Goal: Task Accomplishment & Management: Complete application form

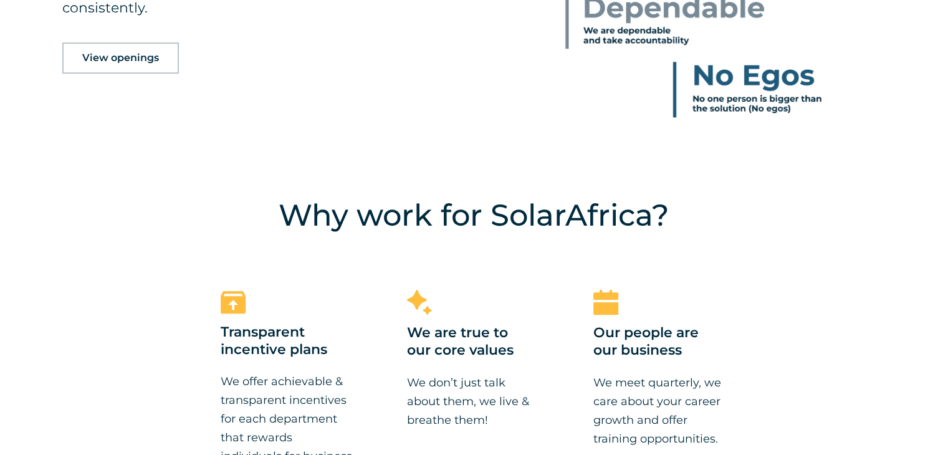
click at [124, 59] on span "View openings" at bounding box center [120, 58] width 77 height 10
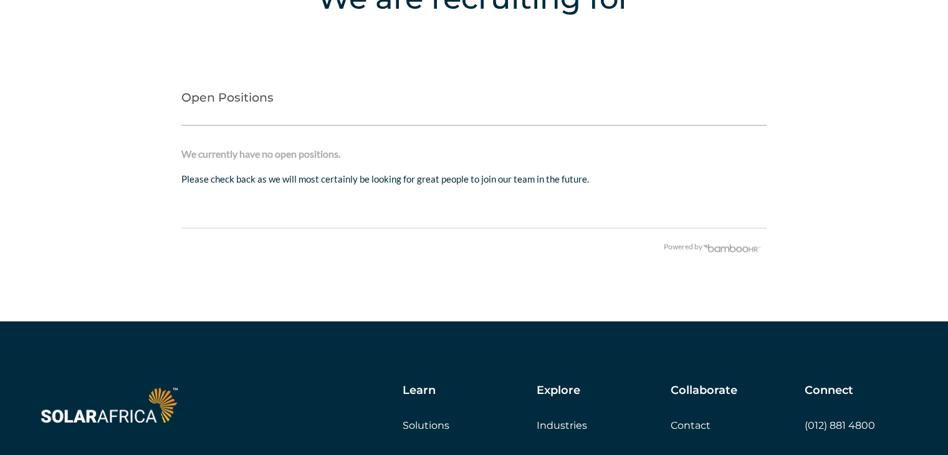
scroll to position [2560, 0]
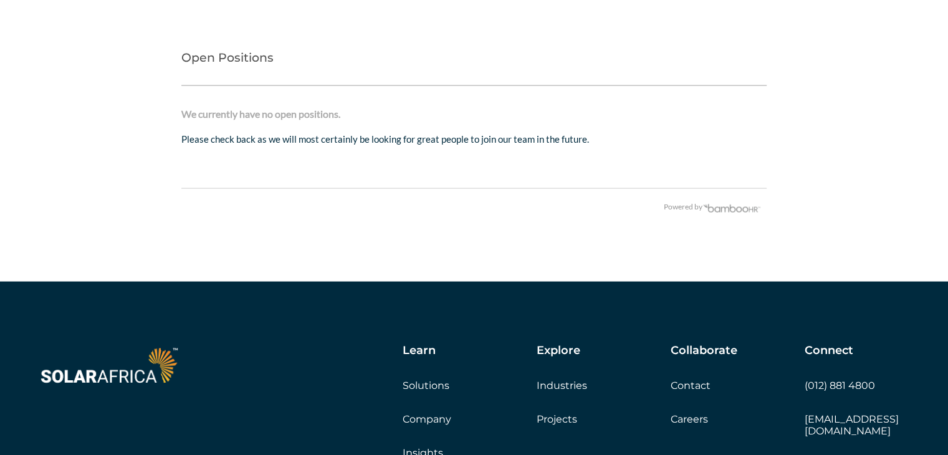
click at [723, 210] on img at bounding box center [731, 208] width 59 height 10
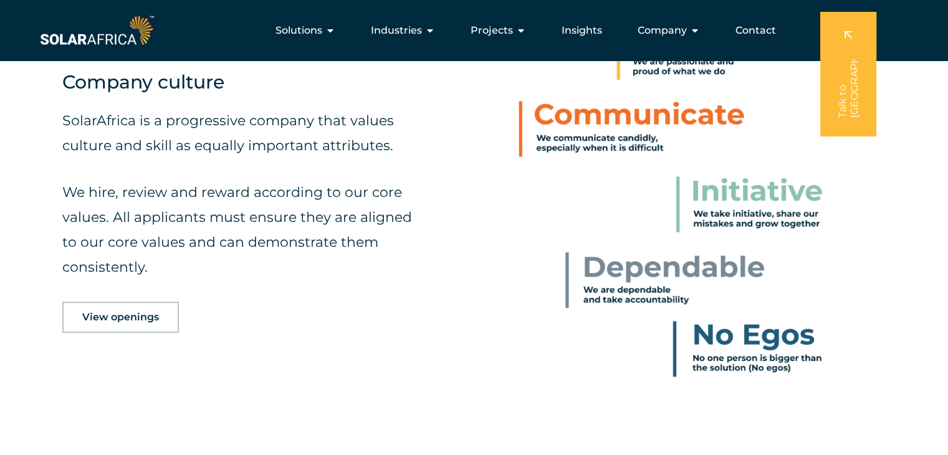
scroll to position [503, 0]
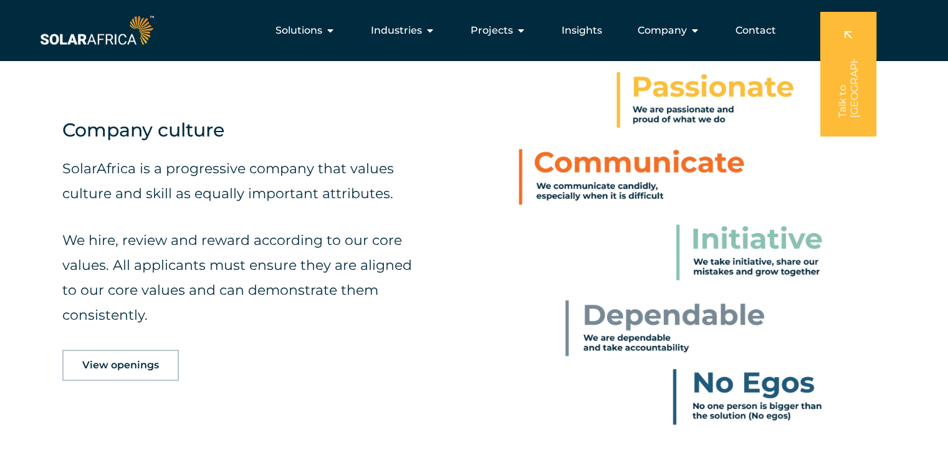
click at [120, 371] on link "View openings" at bounding box center [120, 365] width 117 height 31
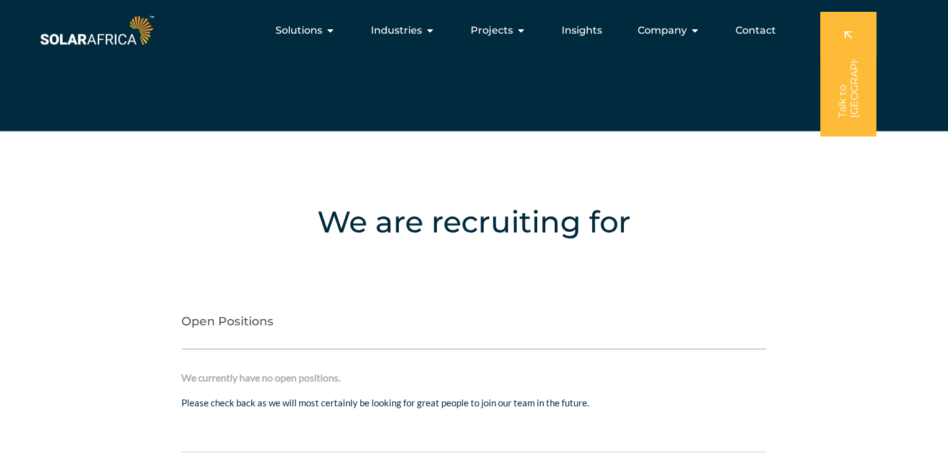
scroll to position [2296, 0]
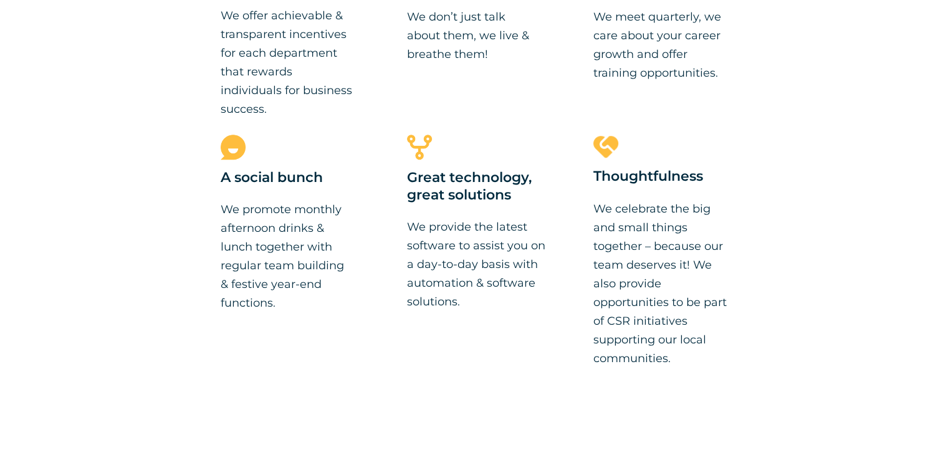
scroll to position [1184, 0]
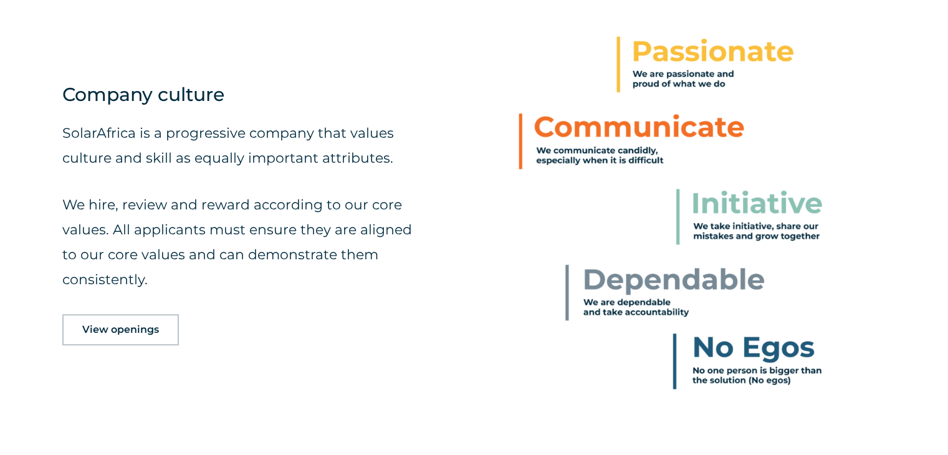
scroll to position [561, 0]
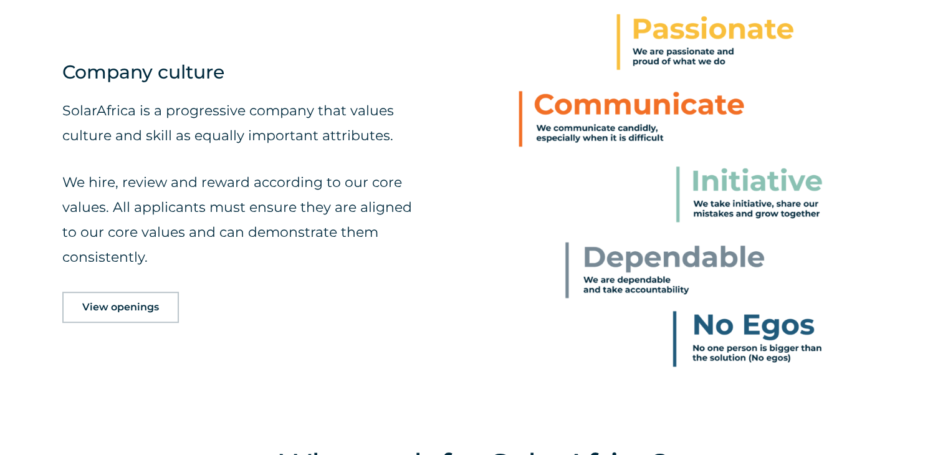
click at [132, 310] on span "View openings" at bounding box center [120, 307] width 77 height 10
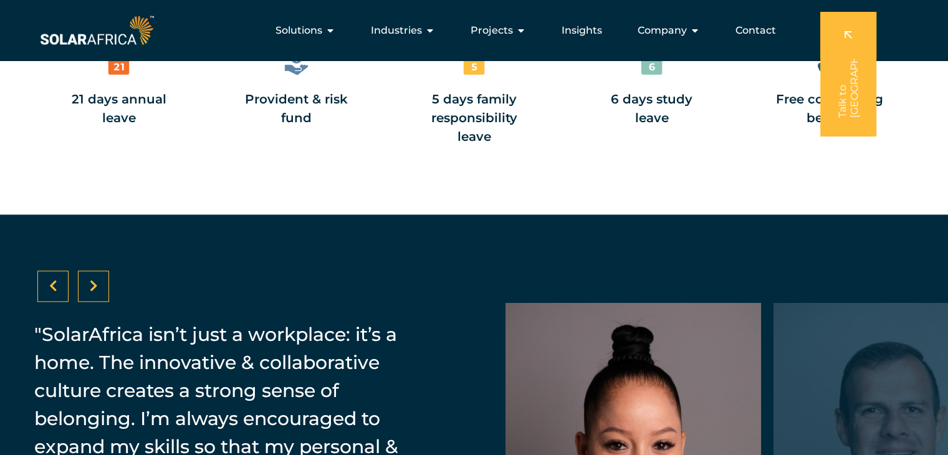
scroll to position [1557, 0]
